Goal: Task Accomplishment & Management: Manage account settings

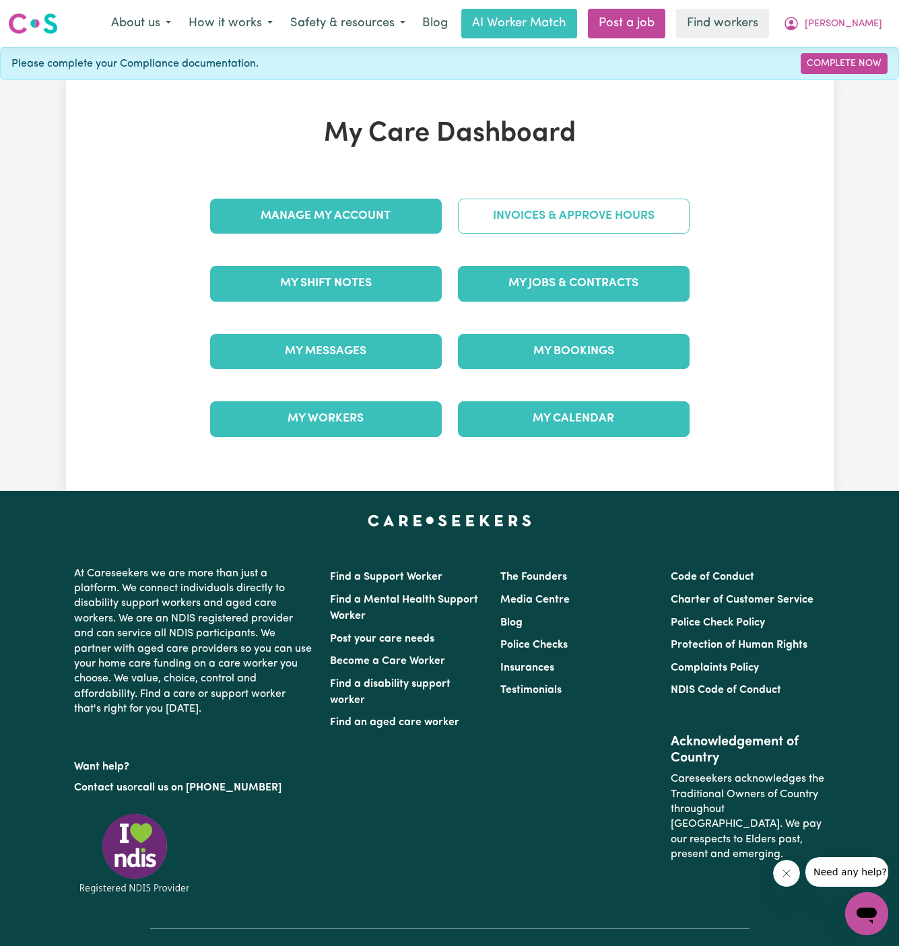
click at [564, 215] on link "Invoices & Approve Hours" at bounding box center [574, 216] width 232 height 35
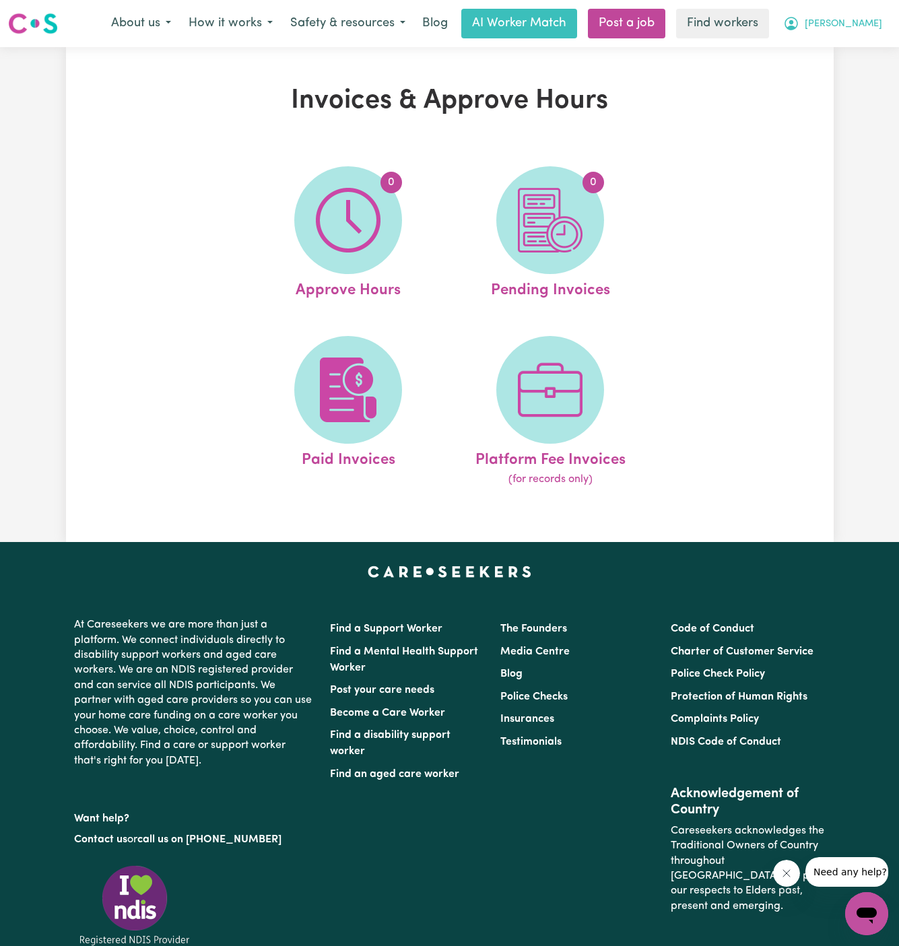
click at [870, 21] on span "[PERSON_NAME]" at bounding box center [843, 24] width 77 height 15
click at [869, 74] on link "Logout" at bounding box center [837, 78] width 106 height 26
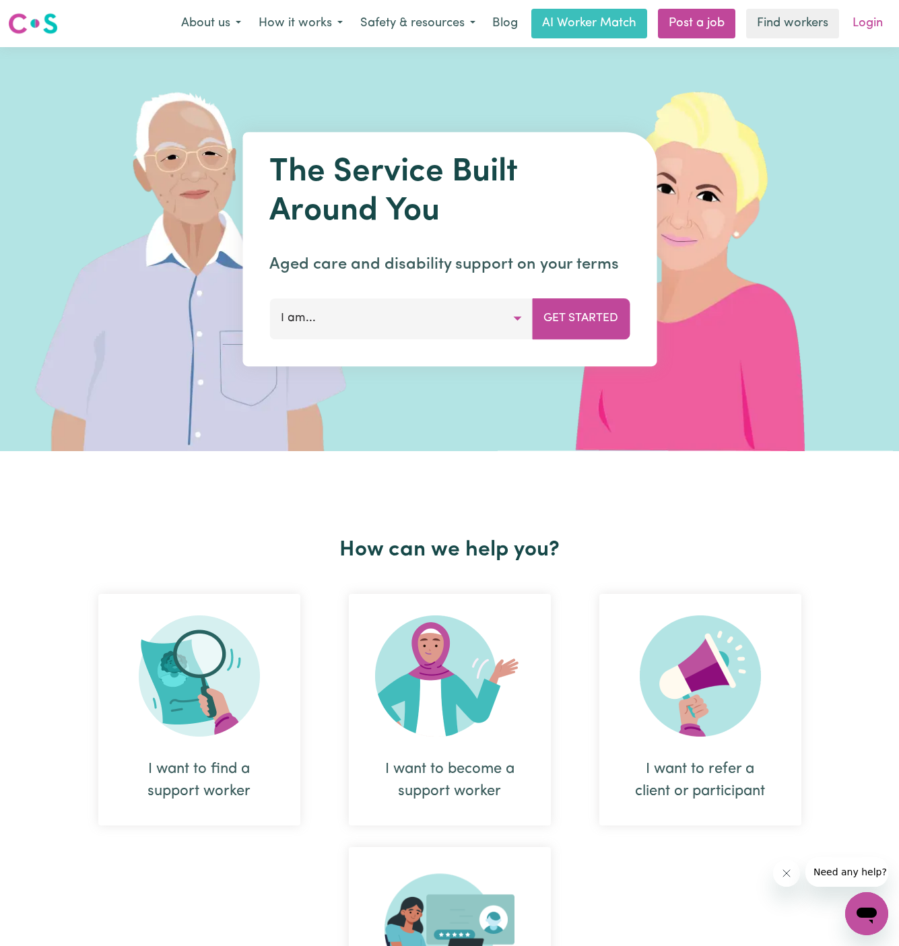
click at [872, 18] on link "Login" at bounding box center [867, 24] width 46 height 30
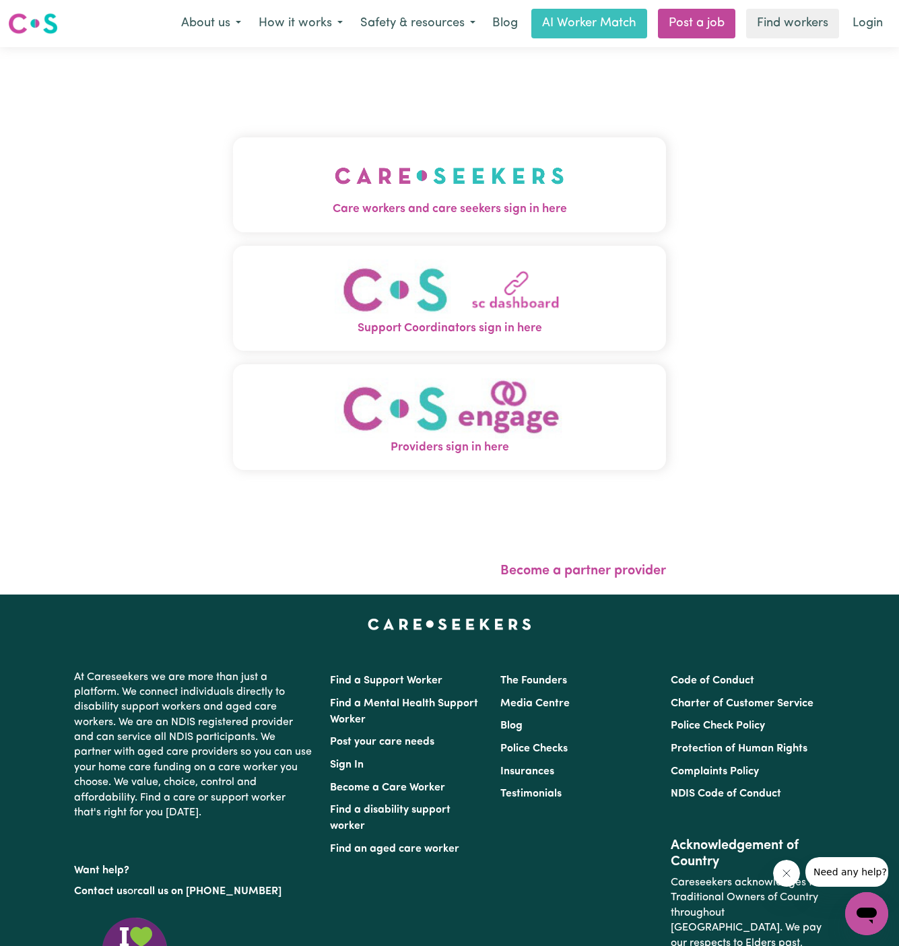
click at [389, 186] on img "Care workers and care seekers sign in here" at bounding box center [450, 176] width 230 height 50
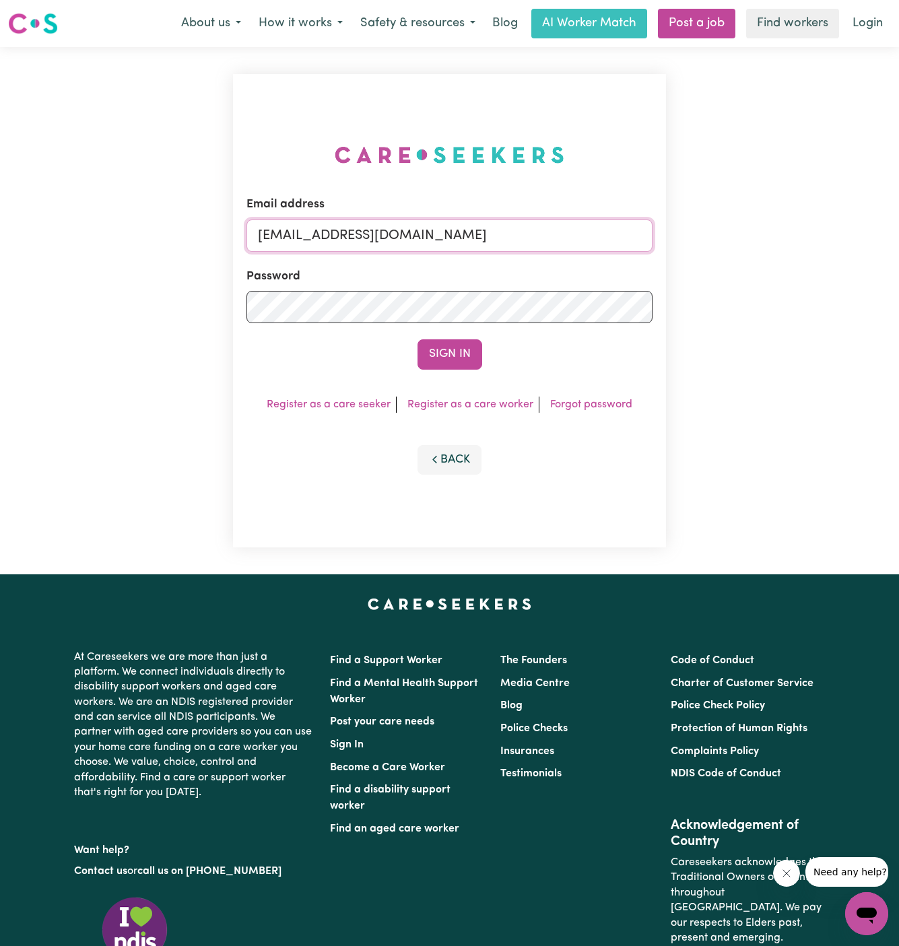
drag, startPoint x: 330, startPoint y: 234, endPoint x: 895, endPoint y: 226, distance: 564.9
click at [895, 226] on div "Email address superuser~GrahamWhiteKNC@careseekers.com.au Password Sign In Regi…" at bounding box center [449, 310] width 899 height 527
type input "superuser~JudithWhiteKNC@careseekers.com.au"
click at [448, 351] on button "Sign In" at bounding box center [449, 354] width 65 height 30
